Goal: Check status: Check status

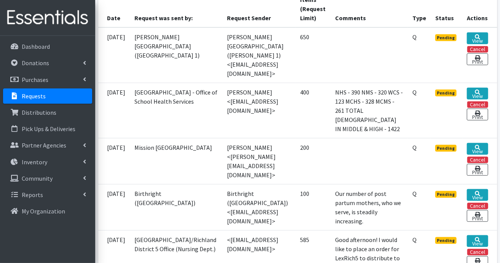
scroll to position [266, 0]
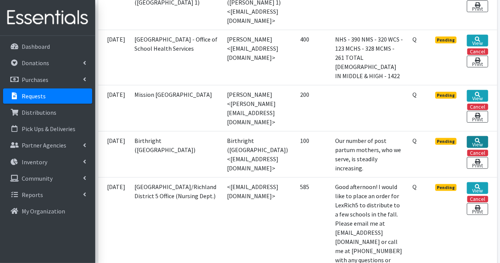
click at [477, 138] on icon at bounding box center [477, 140] width 5 height 5
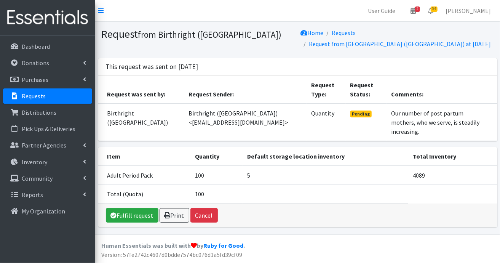
click at [24, 96] on p "Requests" at bounding box center [34, 96] width 24 height 8
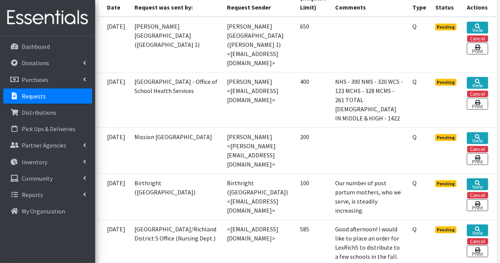
scroll to position [228, 0]
